Goal: Information Seeking & Learning: Understand process/instructions

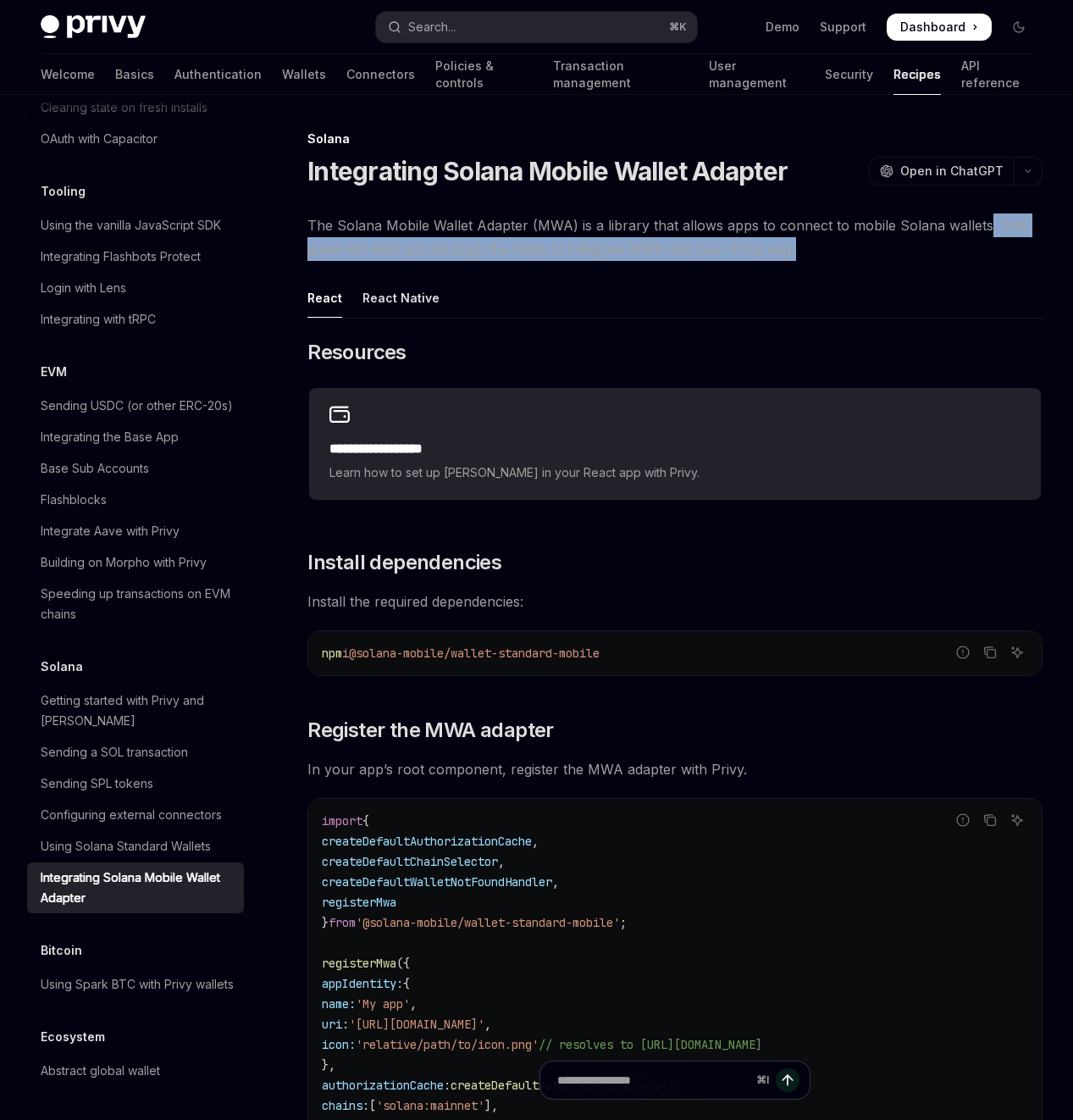
drag, startPoint x: 565, startPoint y: 278, endPoint x: 692, endPoint y: 300, distance: 128.9
click at [692, 261] on span "The Solana Mobile Wallet Adapter (MWA) is a library that allows apps to connect…" at bounding box center [675, 237] width 736 height 47
drag, startPoint x: 694, startPoint y: 304, endPoint x: 489, endPoint y: 280, distance: 206.4
click at [489, 261] on span "The Solana Mobile Wallet Adapter (MWA) is a library that allows apps to connect…" at bounding box center [675, 237] width 736 height 47
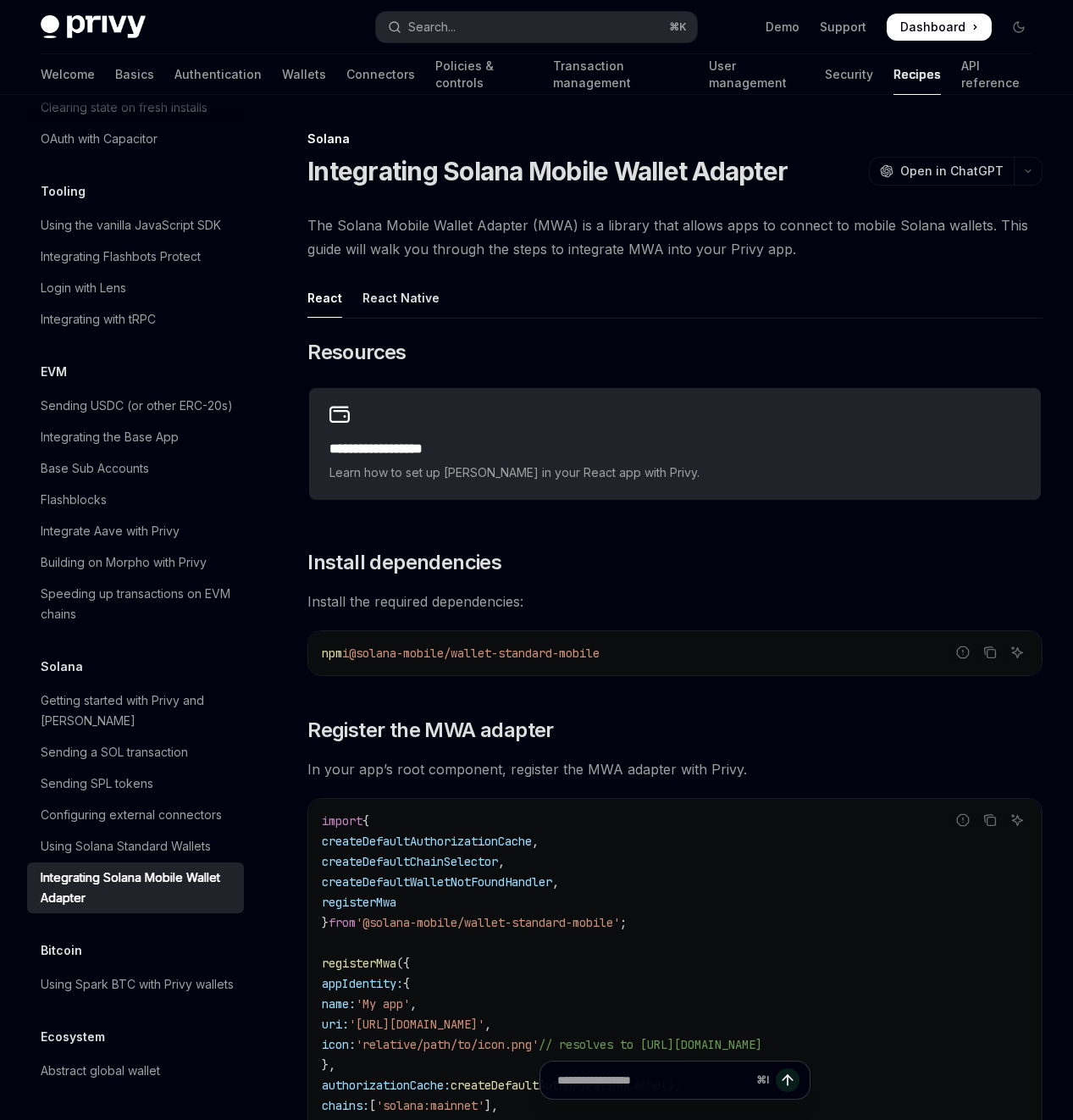
click at [488, 261] on span "The Solana Mobile Wallet Adapter (MWA) is a library that allows apps to connect…" at bounding box center [675, 237] width 736 height 47
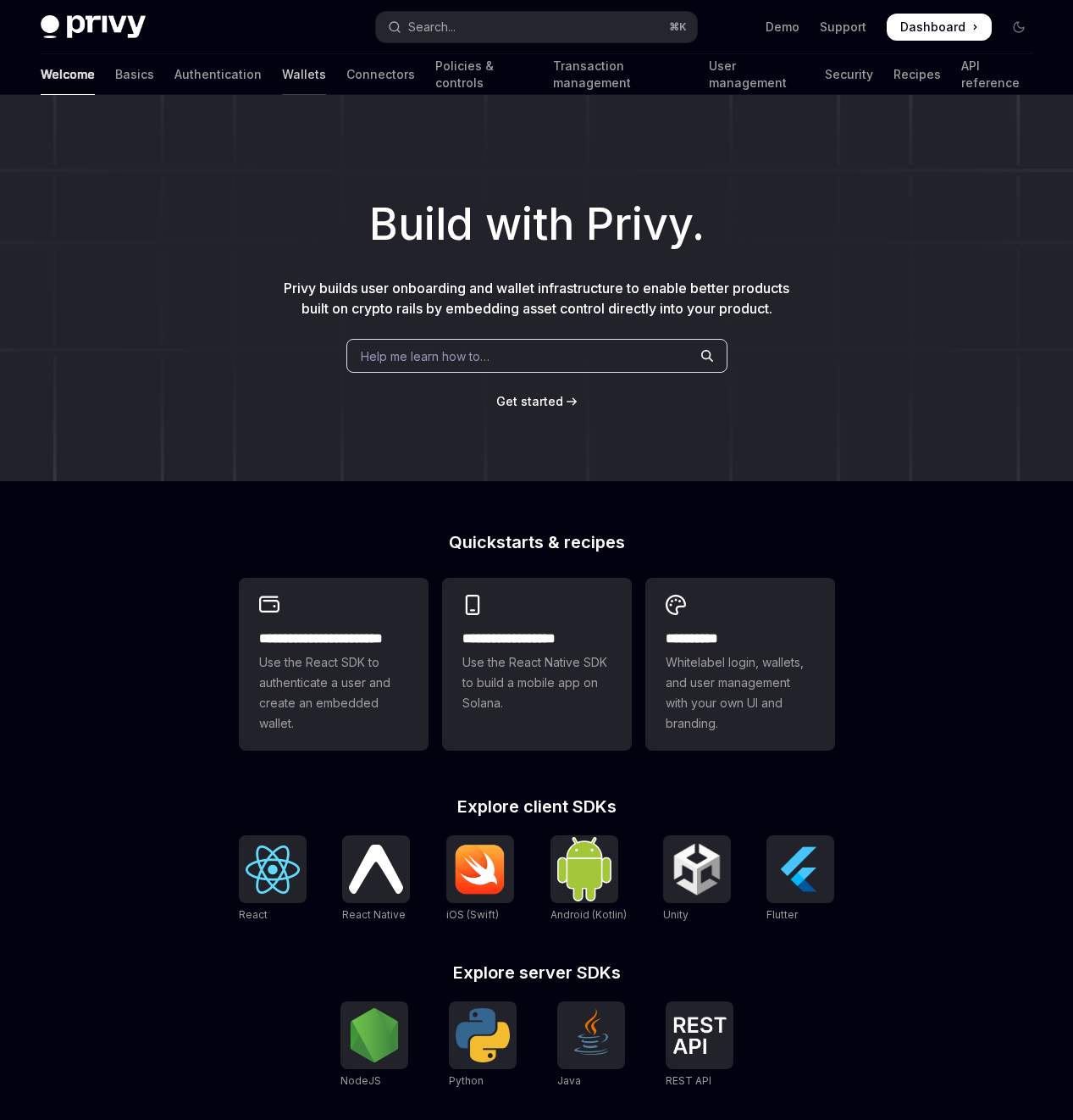
click at [282, 77] on link "Wallets" at bounding box center [304, 75] width 44 height 41
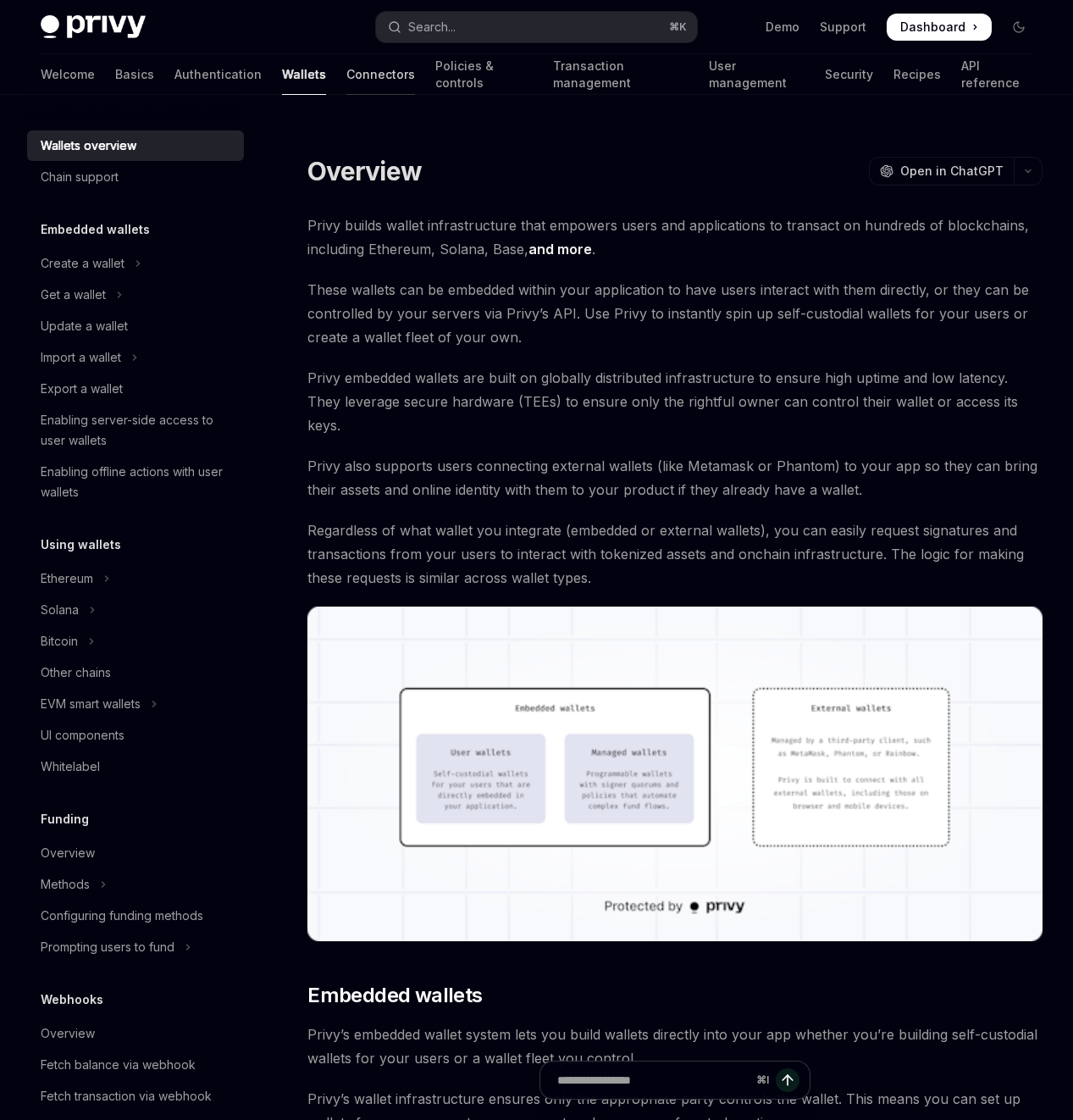
click at [346, 76] on link "Connectors" at bounding box center [380, 75] width 69 height 41
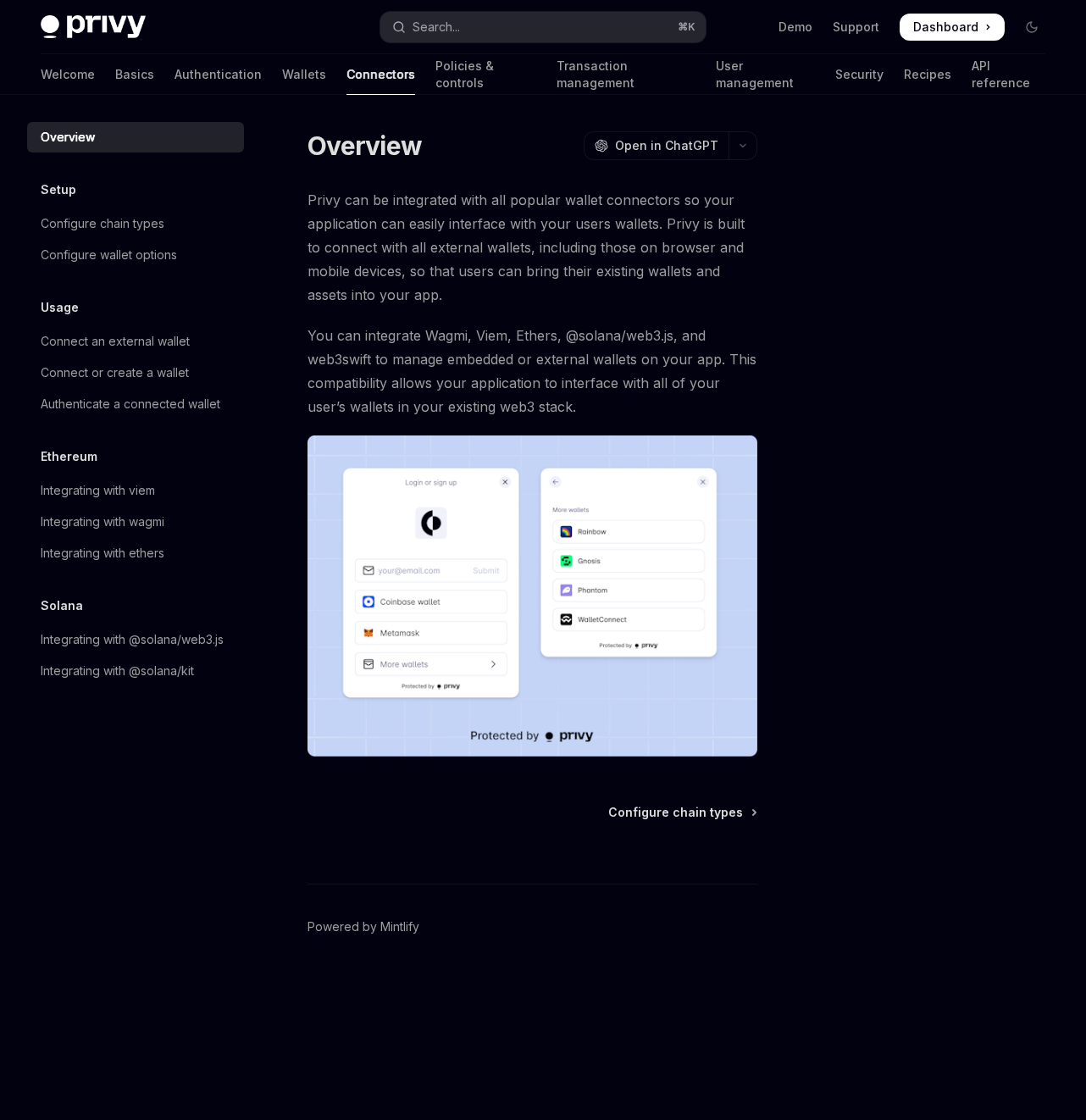
click at [197, 791] on div "Overview Setup Configure chain types Configure wallet options Usage Connect an …" at bounding box center [149, 607] width 244 height 1025
click at [479, 368] on span "You can integrate Wagmi, Viem, Ethers, @solana/web3.js, and web3swift to manage…" at bounding box center [531, 370] width 450 height 95
click at [477, 359] on span "You can integrate Wagmi, Viem, Ethers, @solana/web3.js, and web3swift to manage…" at bounding box center [531, 370] width 450 height 95
click at [580, 393] on span "You can integrate Wagmi, Viem, Ethers, @solana/web3.js, and web3swift to manage…" at bounding box center [531, 370] width 450 height 95
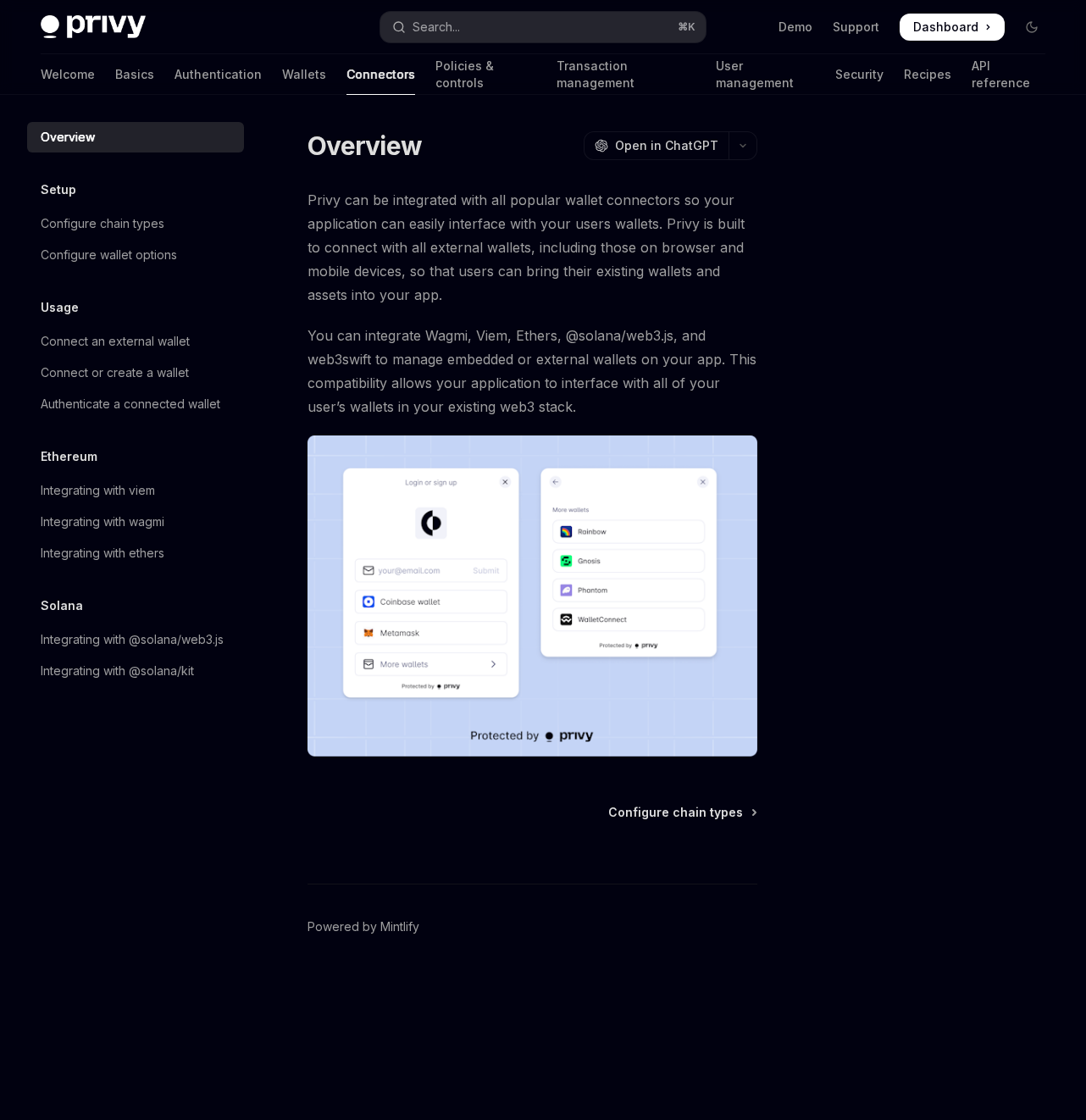
click at [475, 356] on span "You can integrate Wagmi, Viem, Ethers, @solana/web3.js, and web3swift to manage…" at bounding box center [531, 370] width 450 height 95
click at [622, 385] on span "You can integrate Wagmi, Viem, Ethers, @solana/web3.js, and web3swift to manage…" at bounding box center [531, 370] width 450 height 95
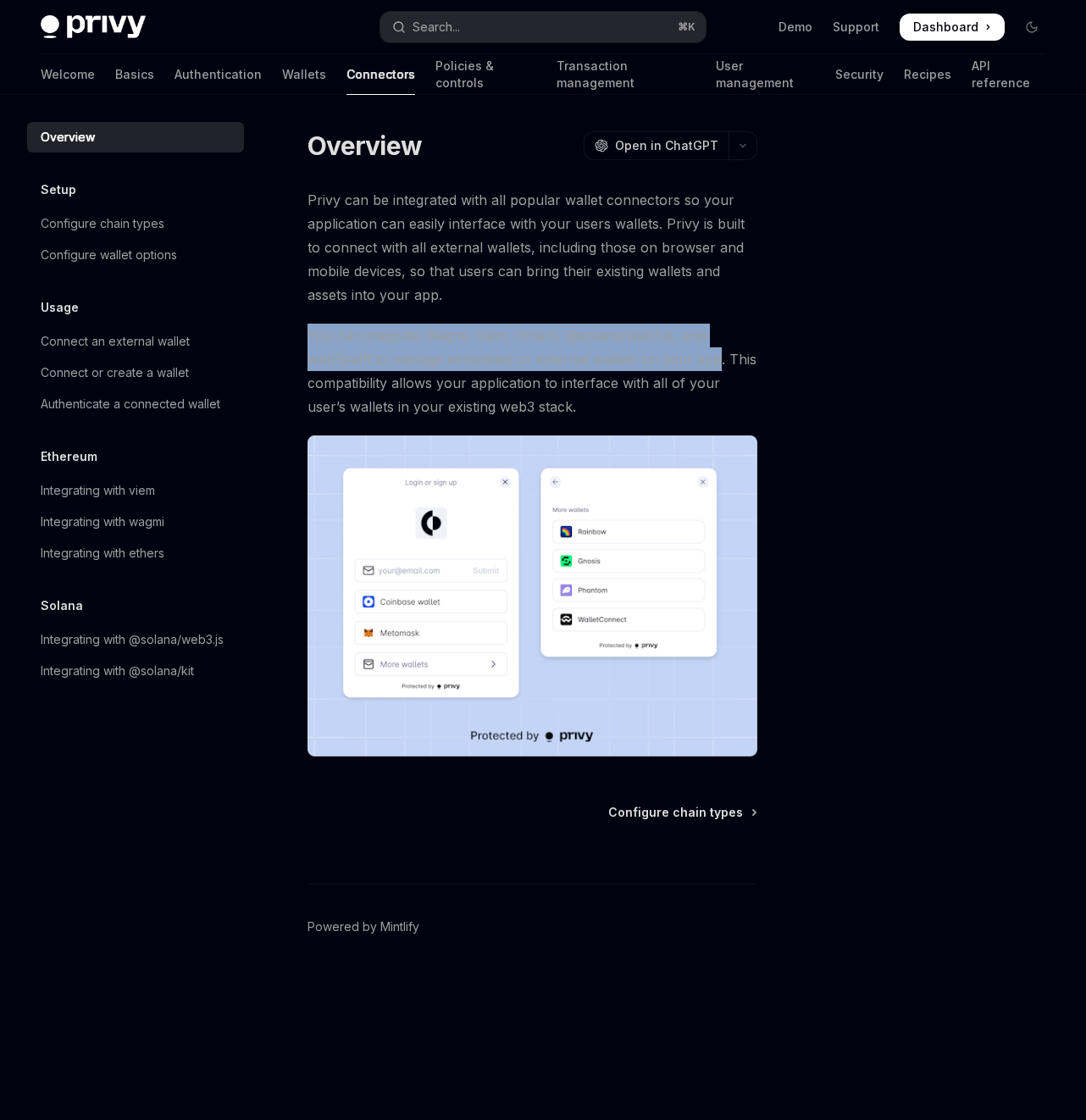
drag, startPoint x: 702, startPoint y: 361, endPoint x: 310, endPoint y: 339, distance: 392.6
click at [310, 339] on span "You can integrate Wagmi, Viem, Ethers, @solana/web3.js, and web3swift to manage…" at bounding box center [531, 370] width 450 height 95
click at [380, 343] on span "You can integrate Wagmi, Viem, Ethers, @solana/web3.js, and web3swift to manage…" at bounding box center [531, 370] width 450 height 95
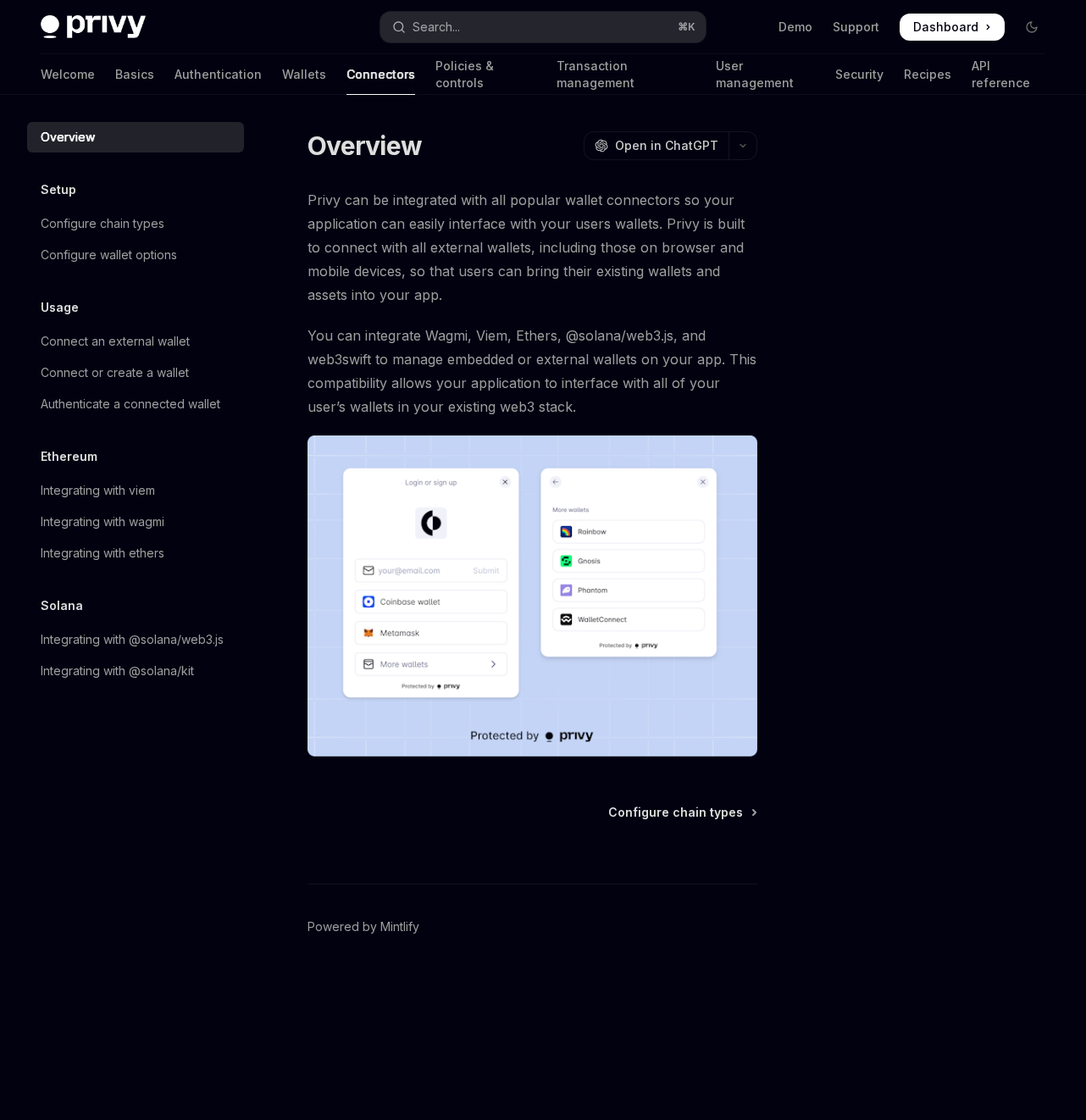
click at [615, 361] on span "You can integrate Wagmi, Viem, Ethers, @solana/web3.js, and web3swift to manage…" at bounding box center [531, 370] width 450 height 95
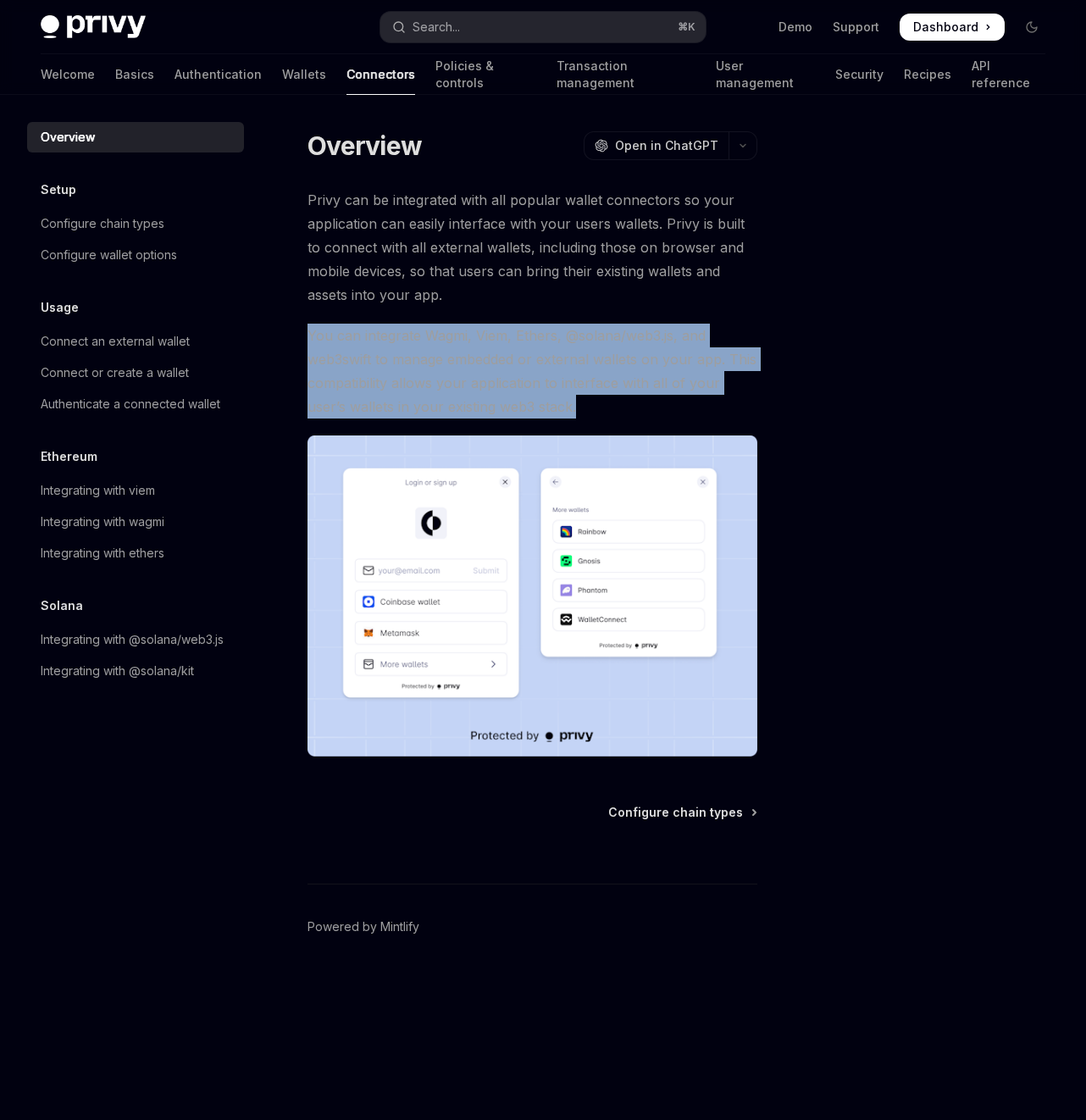
drag, startPoint x: 610, startPoint y: 403, endPoint x: 304, endPoint y: 327, distance: 315.3
click at [304, 327] on div "Overview OpenAI Open in ChatGPT OpenAI Open in ChatGPT Privy can be integrated …" at bounding box center [374, 624] width 774 height 991
click at [441, 374] on span "You can integrate Wagmi, Viem, Ethers, @solana/web3.js, and web3swift to manage…" at bounding box center [531, 370] width 450 height 95
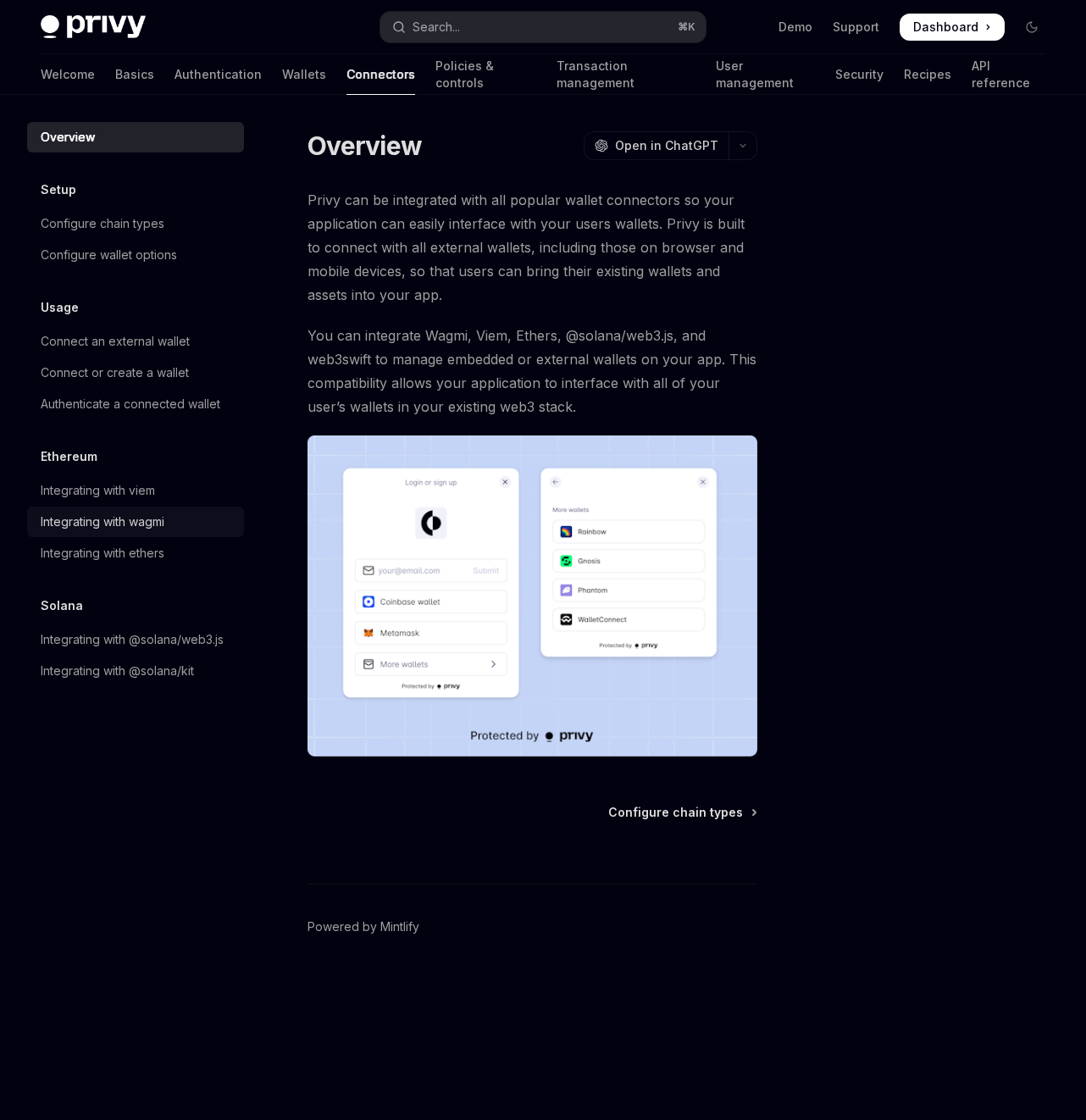
click at [130, 524] on div "Integrating with wagmi" at bounding box center [102, 522] width 124 height 20
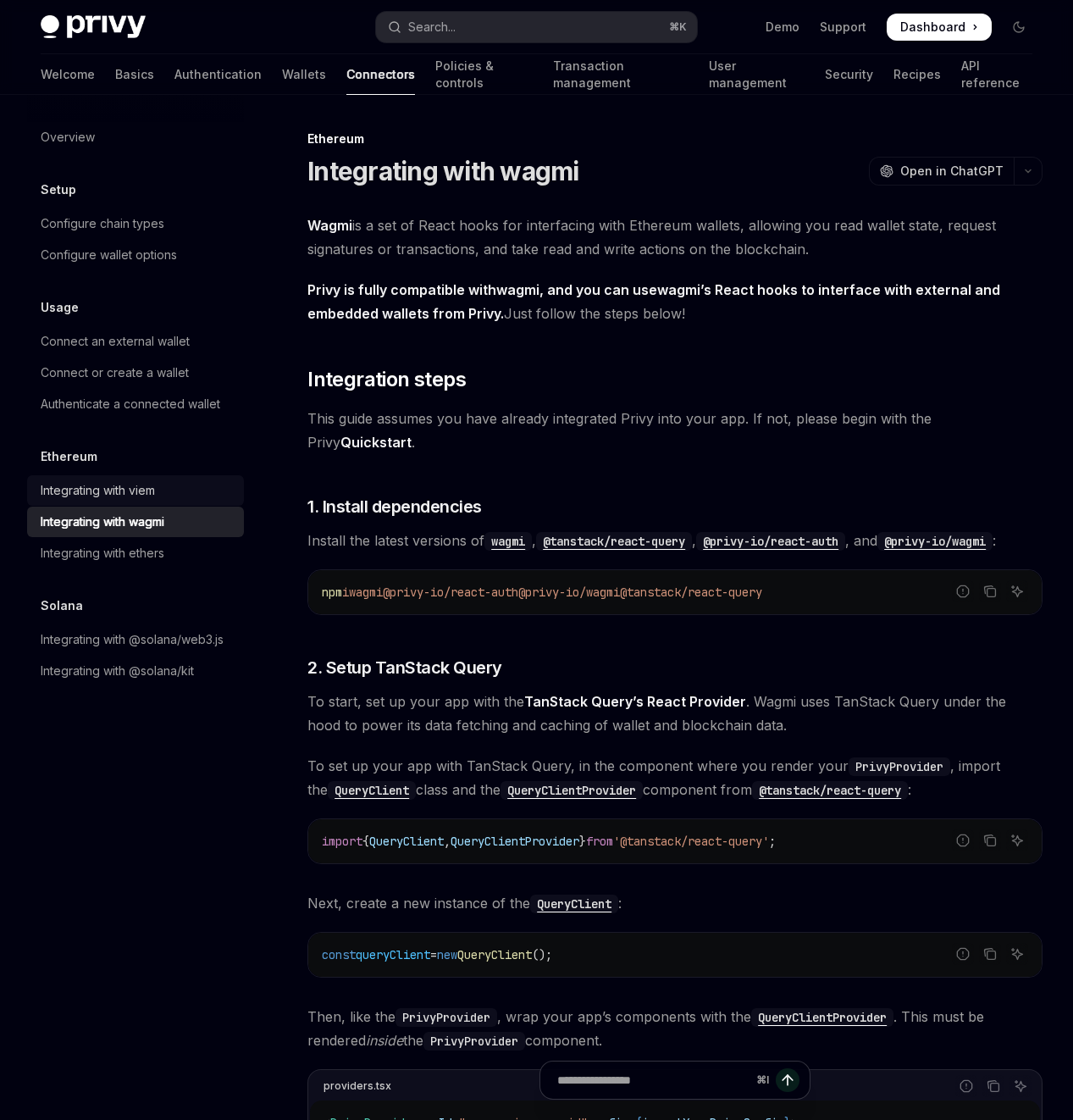
click at [123, 491] on div "Integrating with viem" at bounding box center [98, 490] width 114 height 20
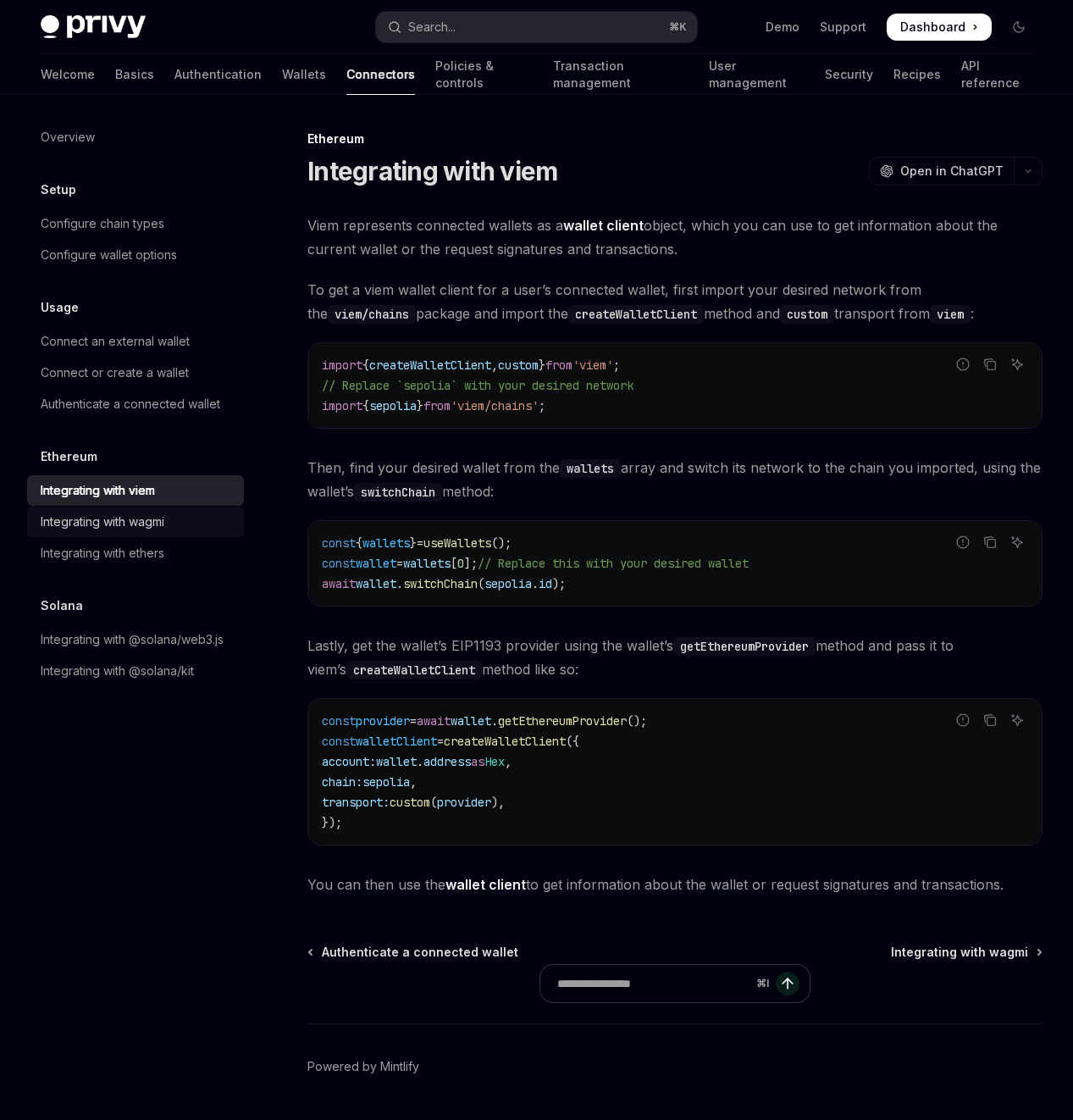
click at [122, 536] on link "Integrating with wagmi" at bounding box center [135, 522] width 217 height 30
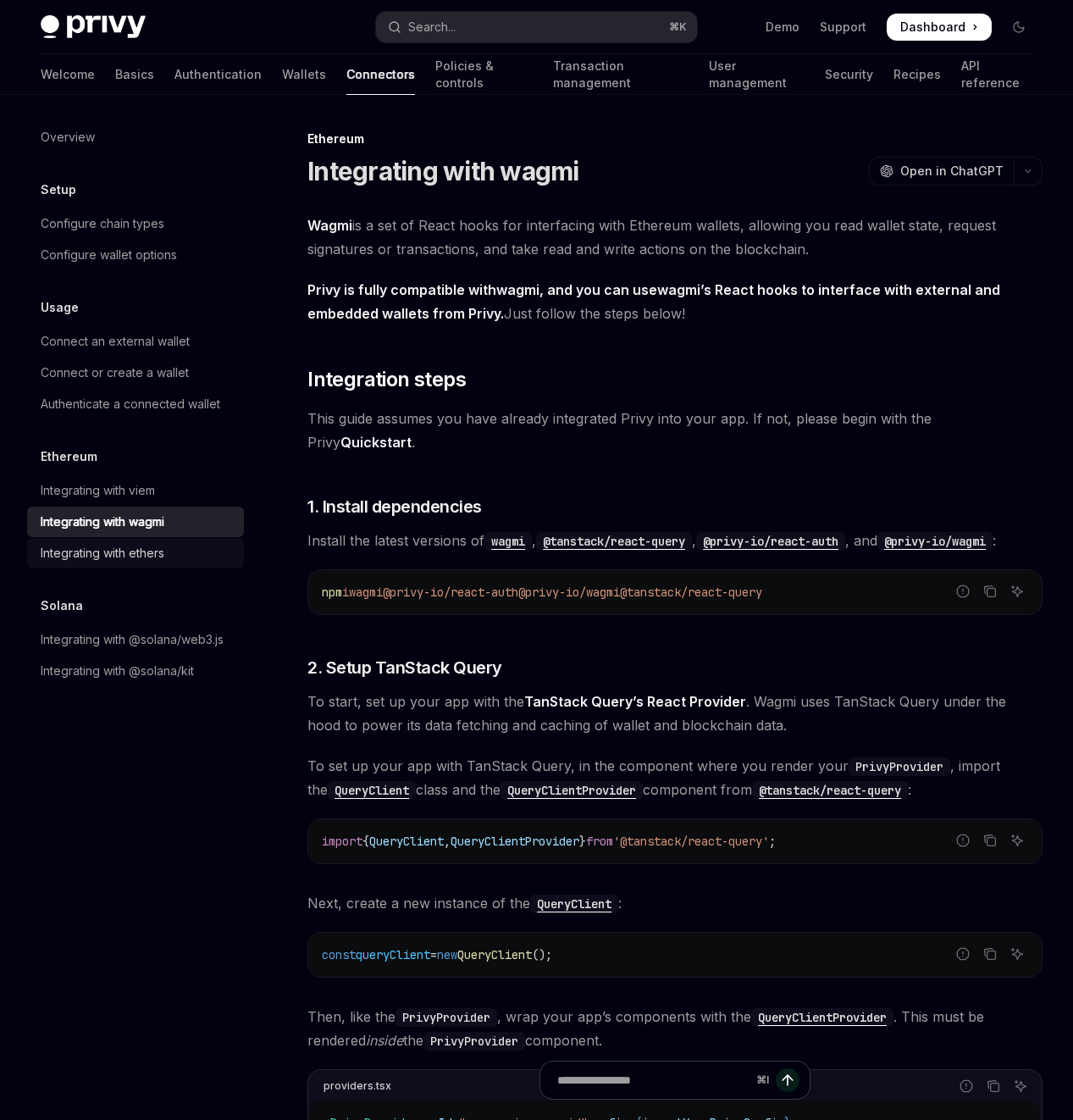
click at [126, 556] on div "Integrating with ethers" at bounding box center [102, 553] width 124 height 20
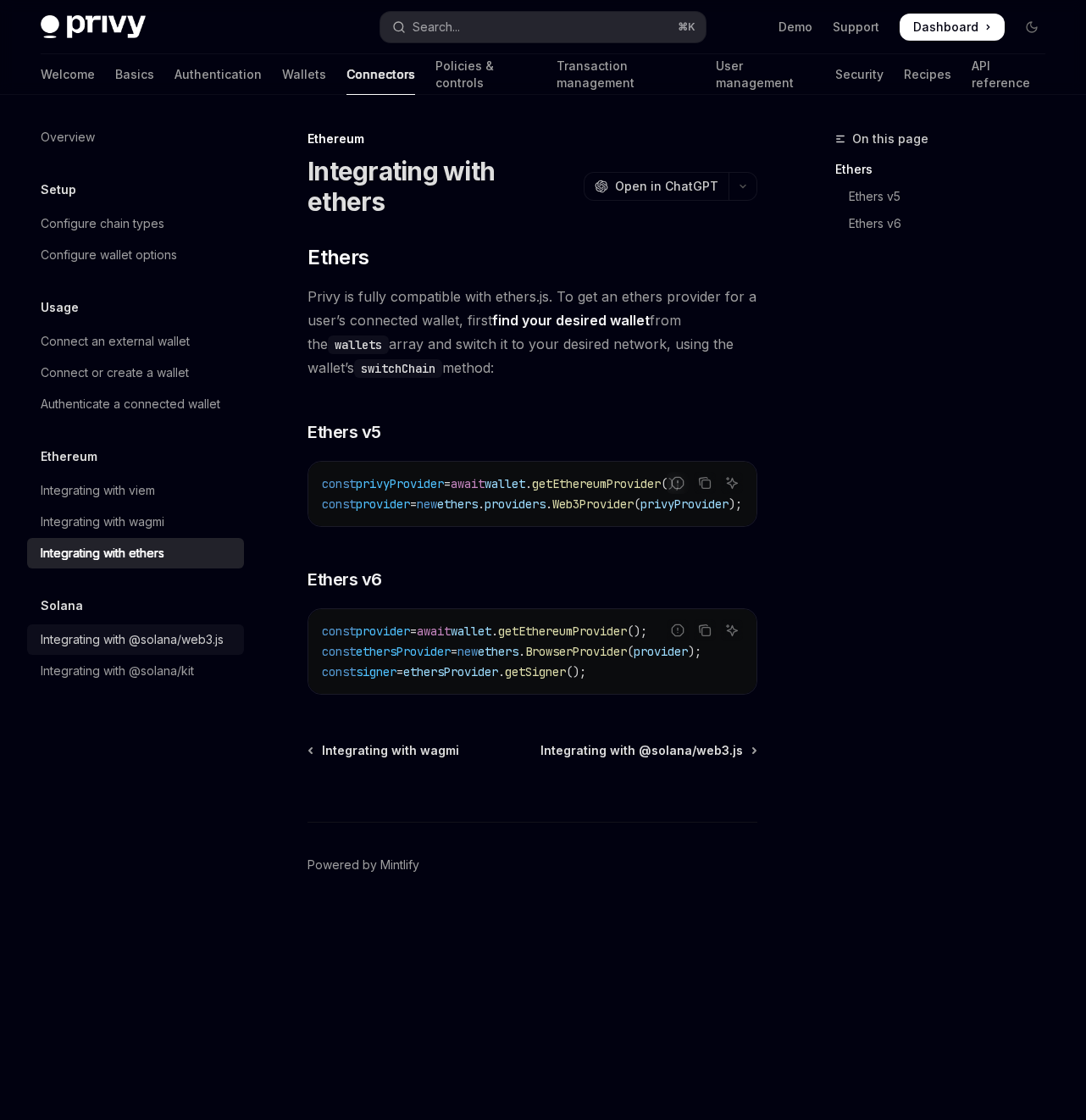
click at [158, 637] on div "Integrating with @solana/web3.js" at bounding box center [132, 639] width 182 height 20
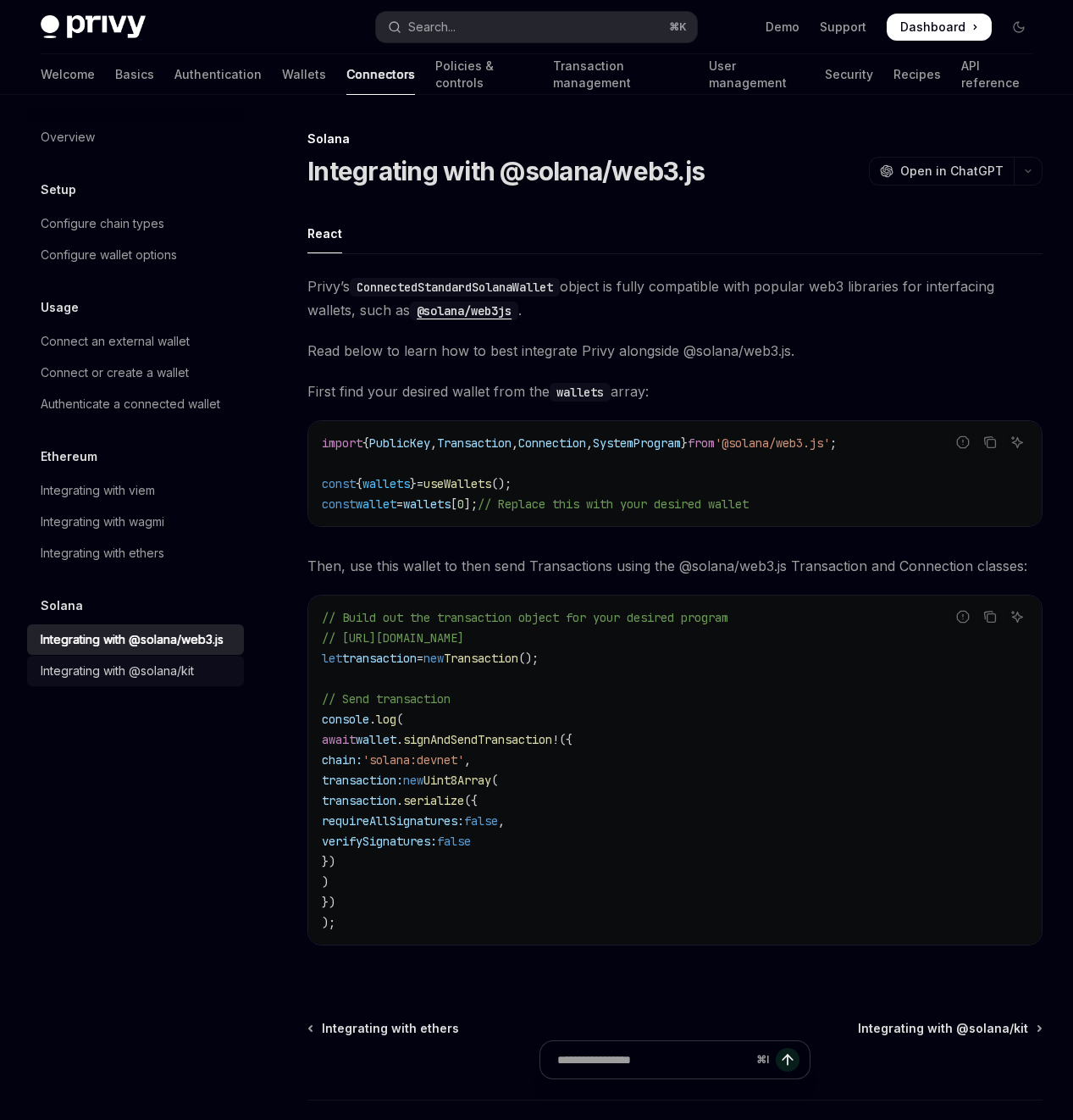
click at [151, 671] on div "Integrating with @solana/kit" at bounding box center [118, 670] width 153 height 20
type textarea "*"
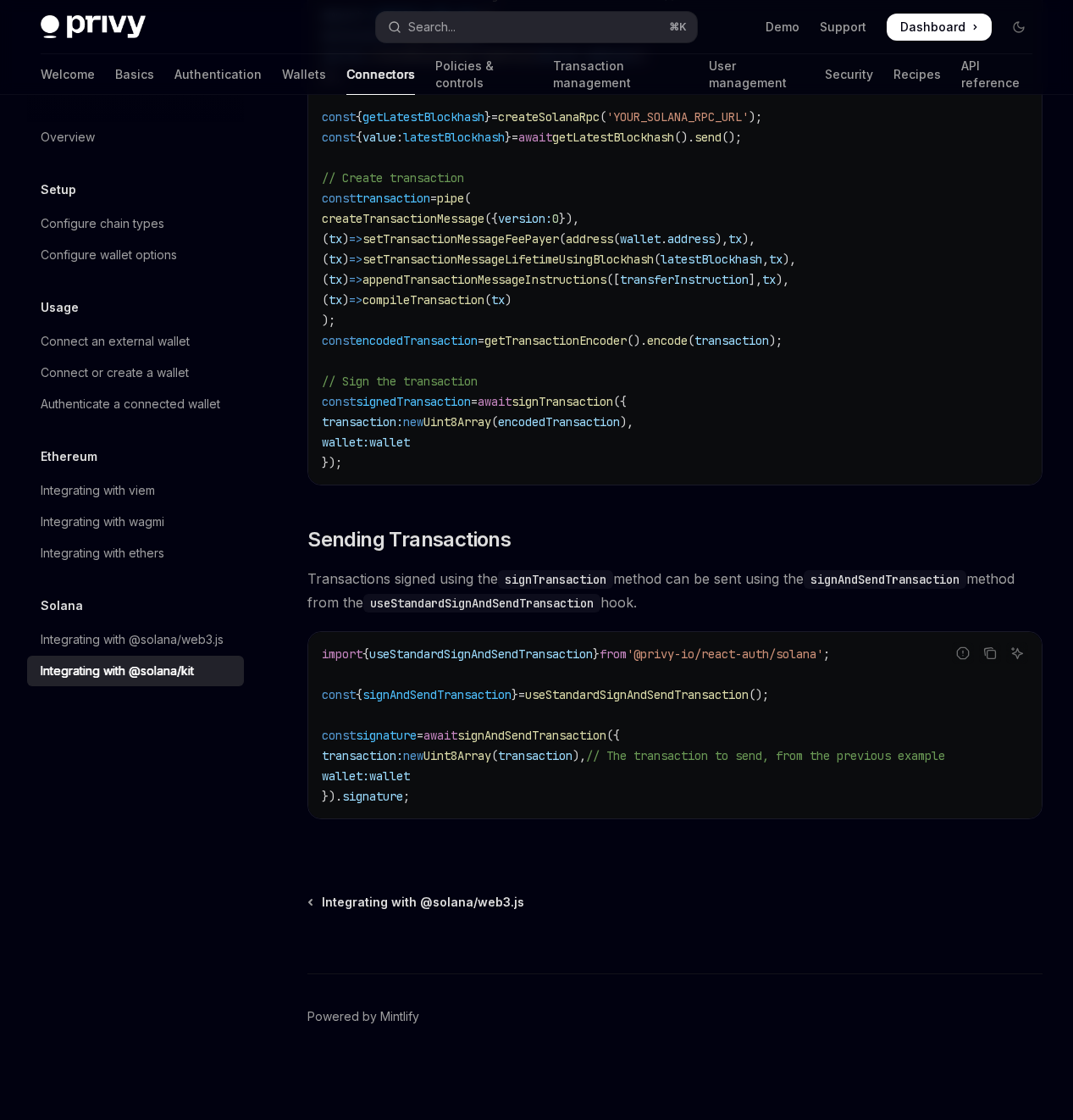
scroll to position [1212, 0]
drag, startPoint x: 569, startPoint y: 588, endPoint x: 344, endPoint y: 540, distance: 230.1
click at [310, 566] on span "Transactions signed using the signTransaction method can be sent using the sign…" at bounding box center [675, 589] width 736 height 47
click at [406, 533] on div "[PERSON_NAME]’s ConnectedStandardSolanaWallet object is fully compatible with p…" at bounding box center [675, 28] width 736 height 1638
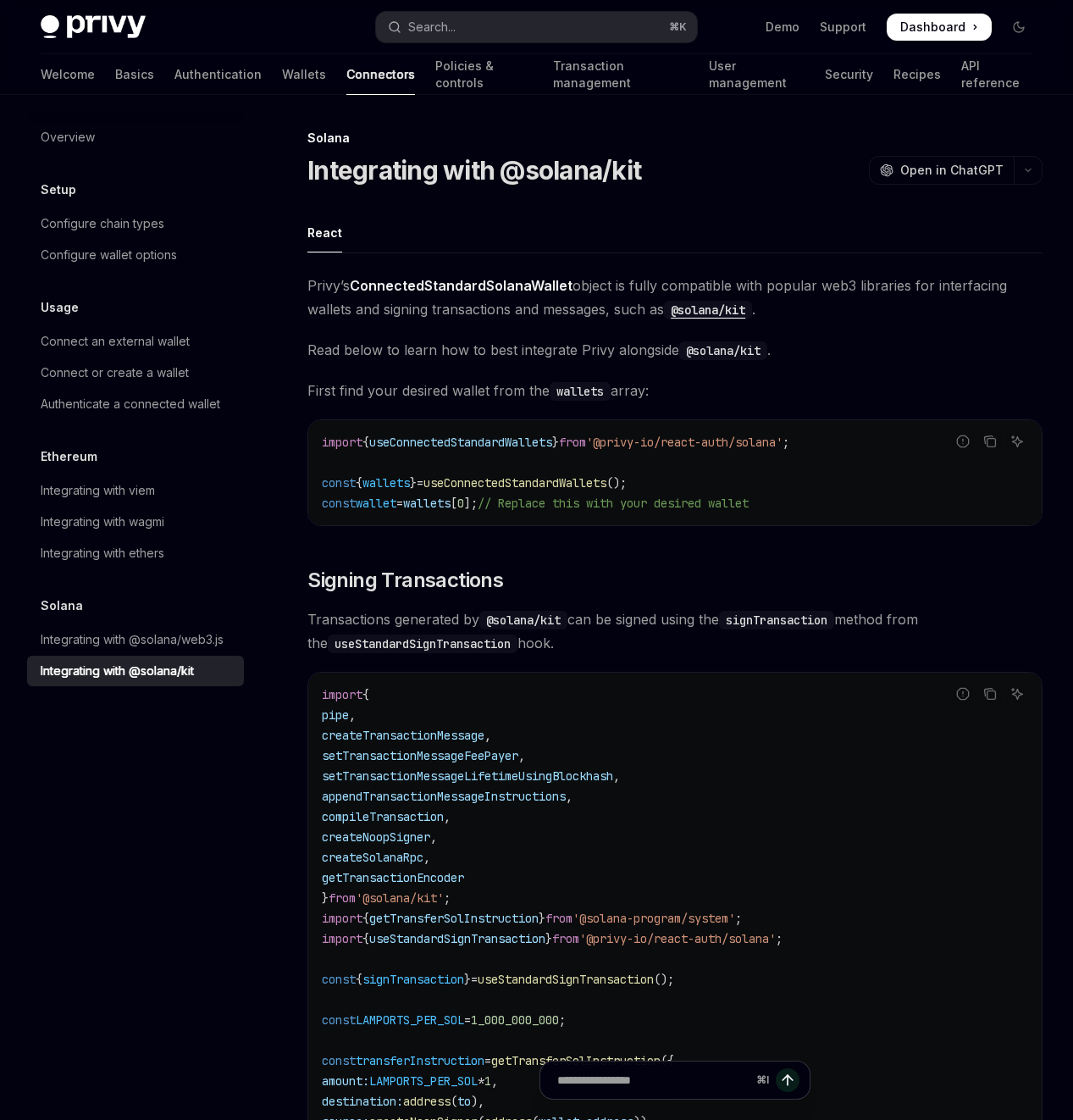
scroll to position [0, 0]
click at [227, 844] on div "Overview Setup Configure chain types Configure wallet options Usage Connect an …" at bounding box center [149, 607] width 244 height 1025
click at [1014, 183] on button "button" at bounding box center [1028, 171] width 28 height 28
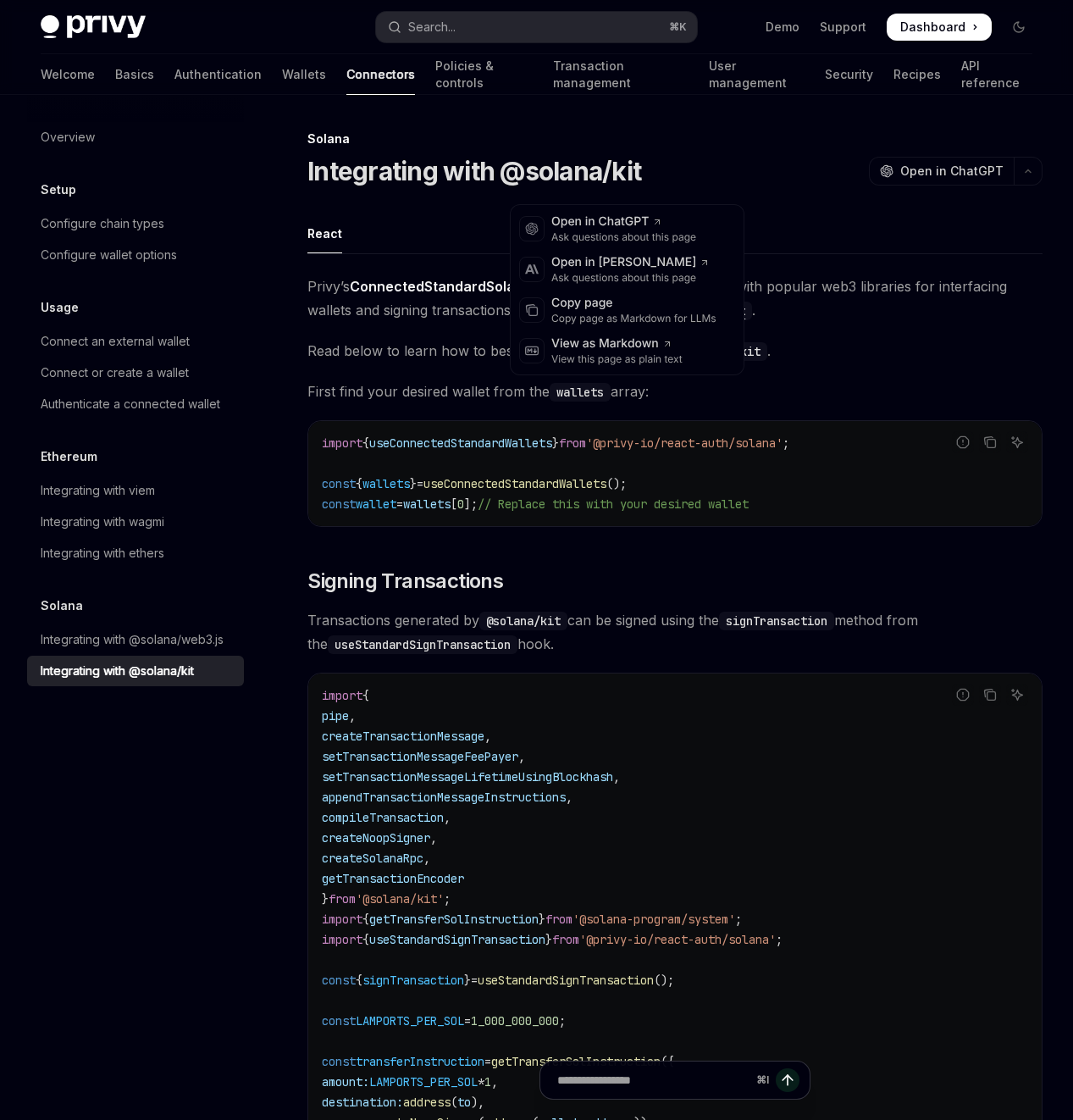
click at [0, 0] on div "On this page Signing Transactions Sending Transactions" at bounding box center [0, 0] width 0 height 0
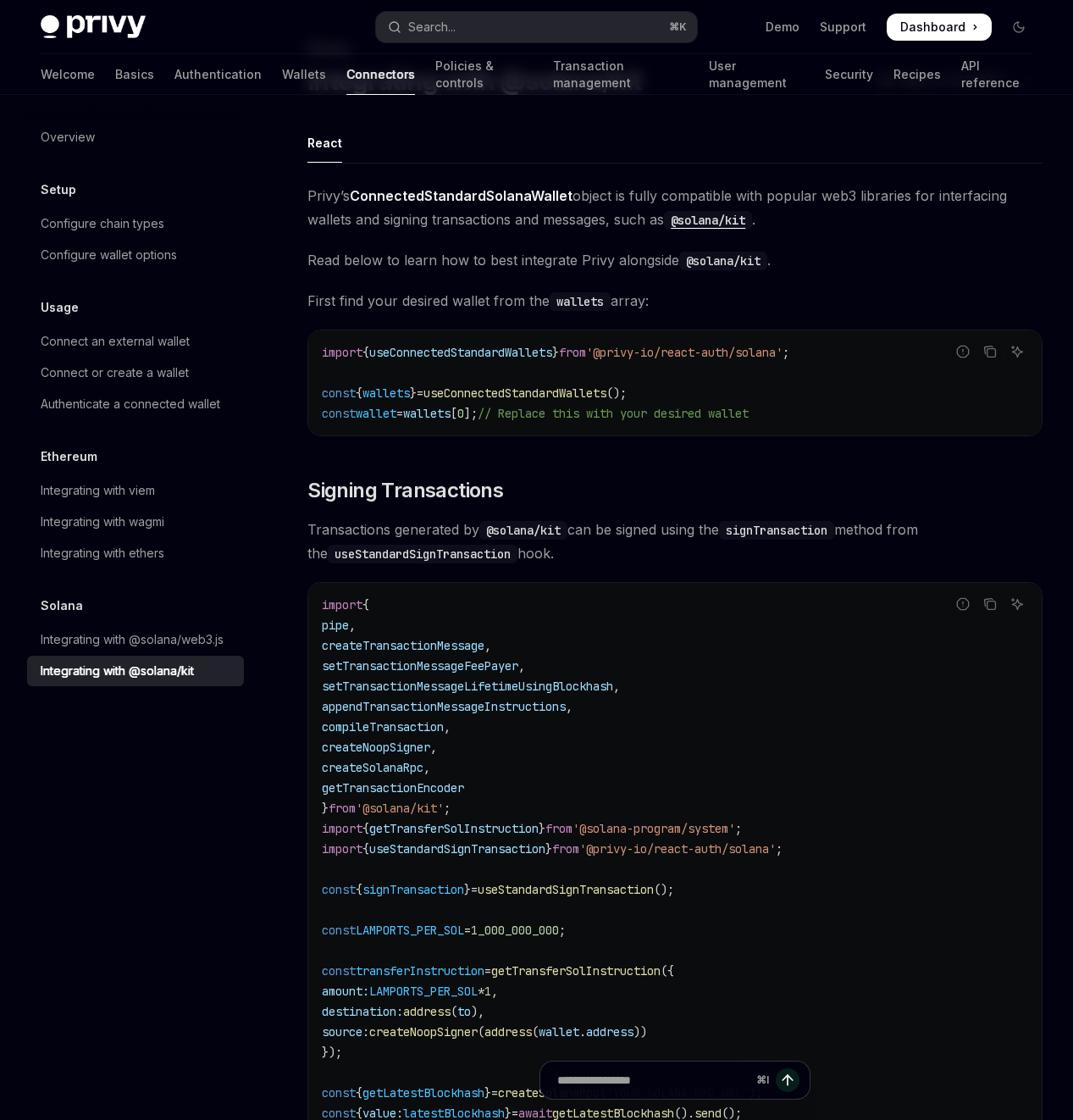
scroll to position [111, 0]
